Goal: Check status: Check status

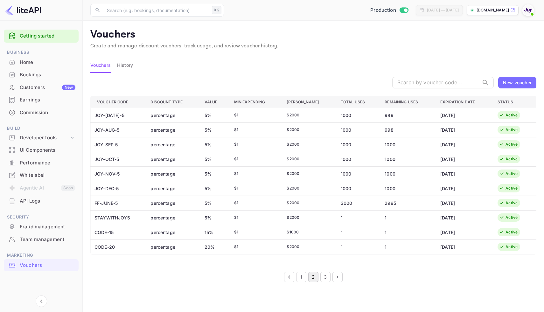
click at [30, 75] on div "Bookings" at bounding box center [48, 74] width 56 height 7
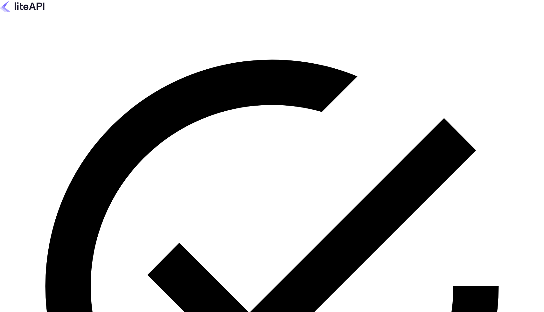
type input "[EMAIL_ADDRESS][DOMAIN_NAME]"
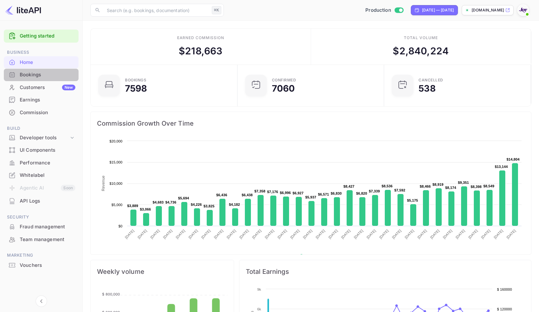
click at [36, 75] on div "Bookings" at bounding box center [48, 74] width 56 height 7
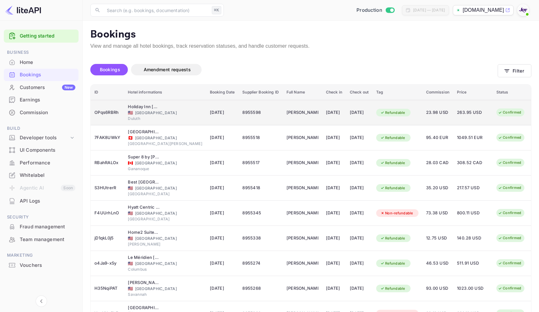
click at [283, 117] on td "Ashley Johnson" at bounding box center [302, 112] width 39 height 25
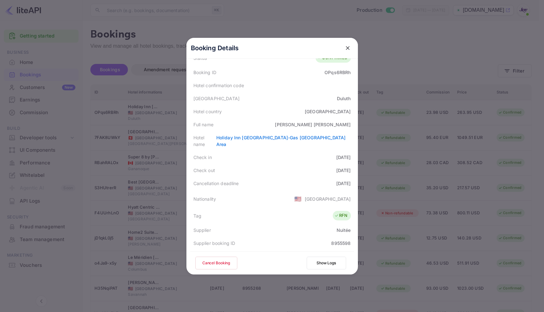
scroll to position [32, 0]
drag, startPoint x: 189, startPoint y: 209, endPoint x: 350, endPoint y: 205, distance: 161.0
click at [350, 207] on div "Tag RFN" at bounding box center [272, 215] width 164 height 16
click at [346, 48] on icon "close" at bounding box center [348, 48] width 6 height 6
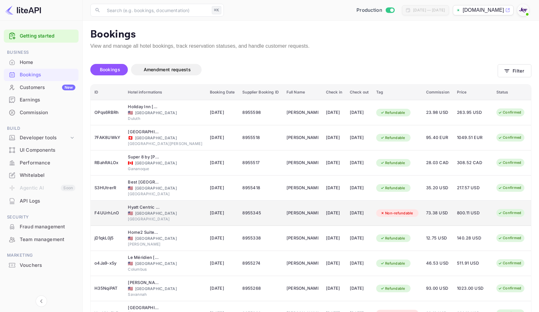
click at [368, 223] on td "28 Sep 2025" at bounding box center [359, 213] width 26 height 25
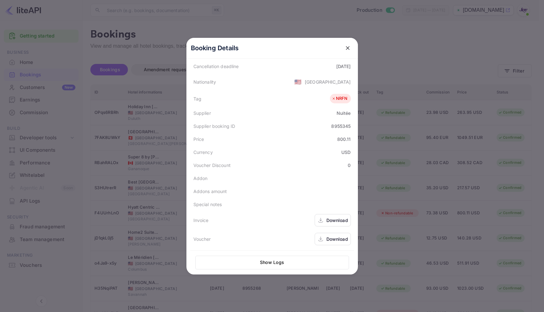
scroll to position [142, 0]
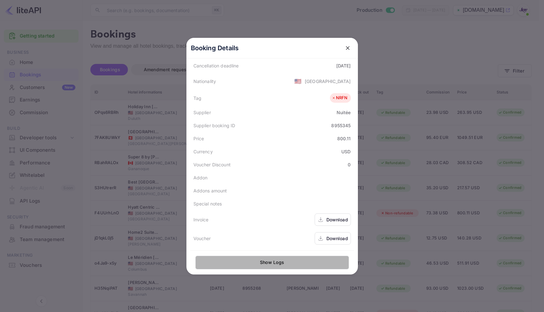
click at [276, 263] on button "Show Logs" at bounding box center [272, 263] width 154 height 14
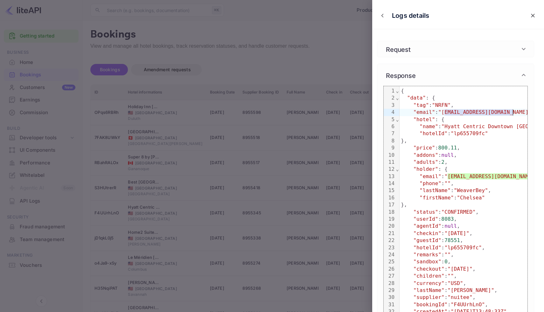
drag, startPoint x: 445, startPoint y: 114, endPoint x: 513, endPoint y: 113, distance: 67.8
click at [513, 113] on span ""chelseamwbey@gmail.com"" at bounding box center [484, 112] width 93 height 6
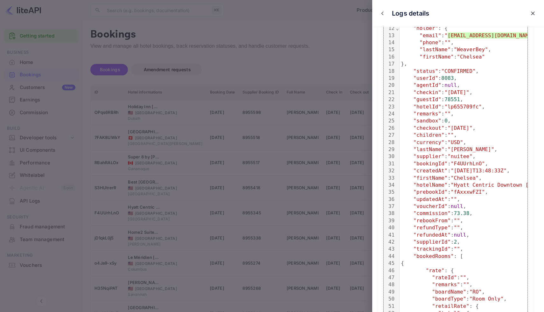
scroll to position [175, 0]
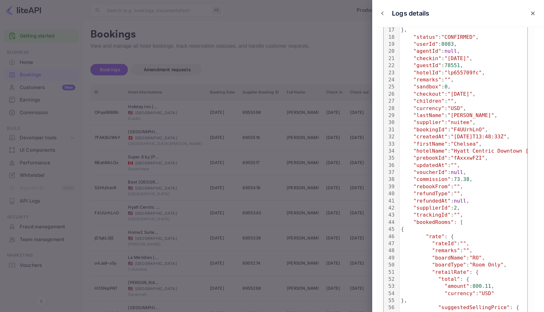
click at [338, 36] on div at bounding box center [272, 156] width 544 height 312
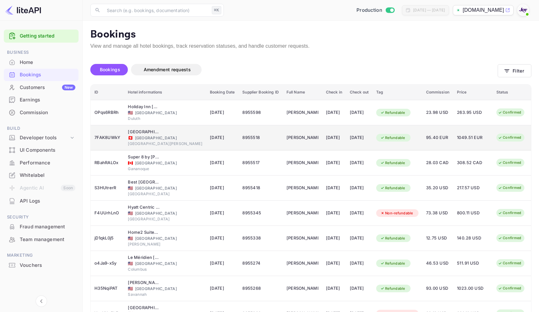
click at [322, 144] on td "13 Mar 2026" at bounding box center [334, 137] width 24 height 25
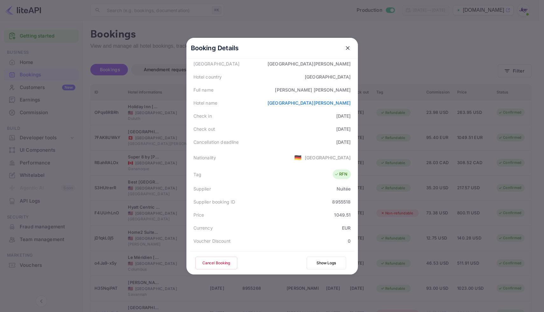
scroll to position [67, 0]
drag, startPoint x: 320, startPoint y: 143, endPoint x: 354, endPoint y: 144, distance: 33.8
click at [354, 144] on div "Booking Details Summary Timeline Message log Status CONFIRMED Booking ID 7FAK8U…" at bounding box center [271, 89] width 171 height 237
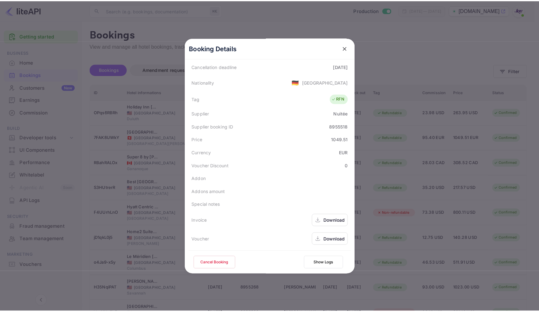
scroll to position [0, 0]
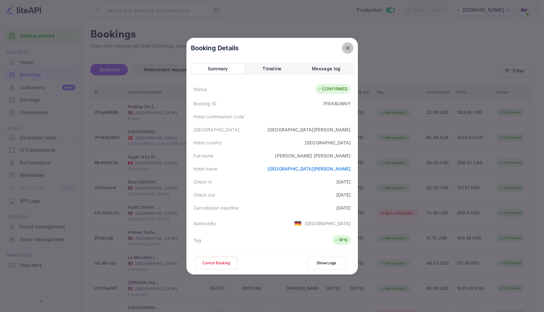
click at [346, 48] on icon "close" at bounding box center [348, 48] width 4 height 4
